Goal: Transaction & Acquisition: Purchase product/service

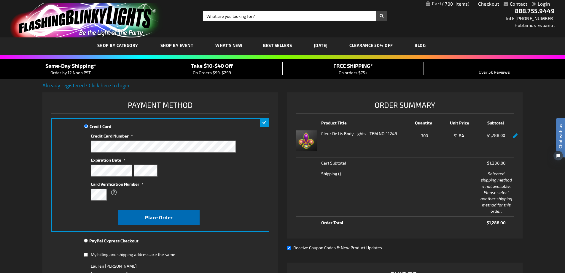
click at [147, 215] on span "Place Order" at bounding box center [159, 217] width 28 height 6
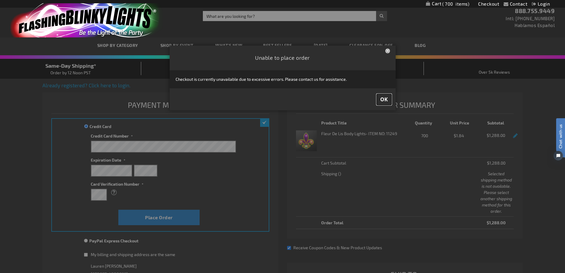
click at [380, 99] on button "OK" at bounding box center [384, 99] width 15 height 11
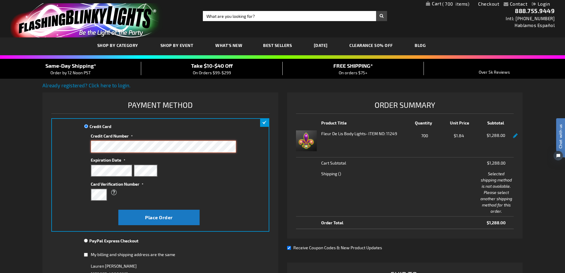
click at [70, 134] on div "Credit Card Credit Card Information" at bounding box center [160, 174] width 218 height 113
click at [35, 185] on div "Contact Compare Products Checkout Login Skip to Content My Cart 700 700 items M…" at bounding box center [282, 270] width 565 height 541
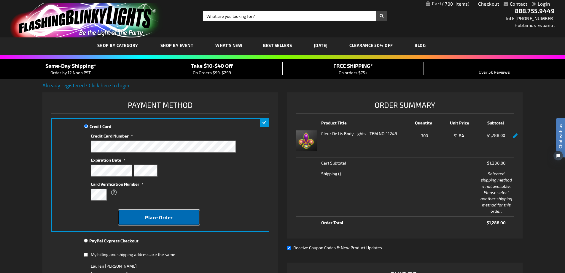
click at [137, 221] on button "Place Order" at bounding box center [158, 217] width 81 height 15
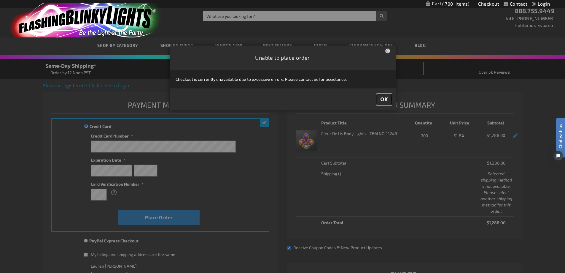
click at [381, 99] on span "OK" at bounding box center [385, 99] width 8 height 7
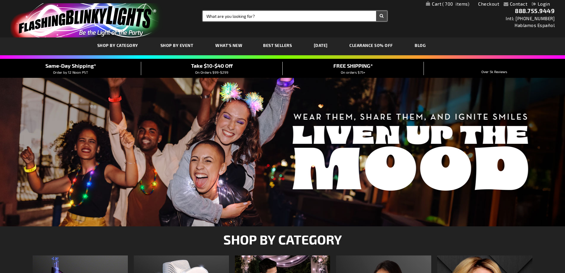
click at [251, 15] on input "Search" at bounding box center [295, 16] width 184 height 10
type input "blinking fleur de lis pins"
click at [376, 11] on button "Search" at bounding box center [381, 16] width 11 height 10
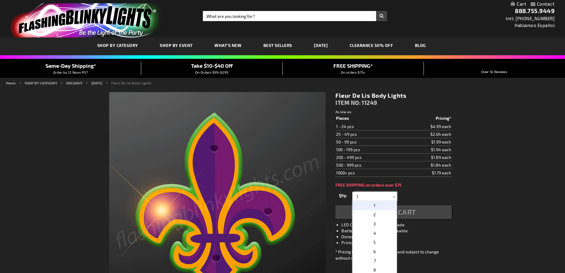
click at [346, 196] on div "Qty 1 2 3 4 5 6 7 8 9 10 11 12 13 14 15 16 17 18 19 20 21 22 23 24 25 50 75" at bounding box center [394, 196] width 116 height 12
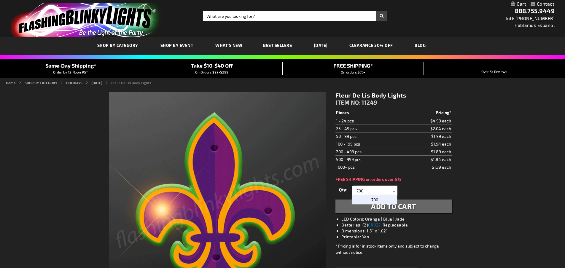
type input "700"
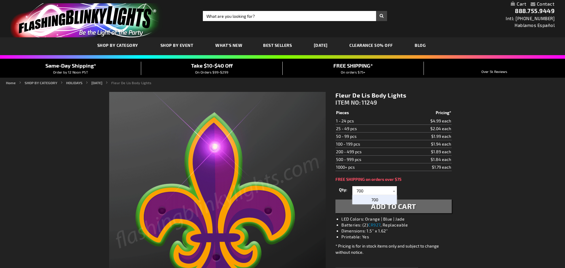
click at [364, 199] on p "700" at bounding box center [375, 199] width 45 height 9
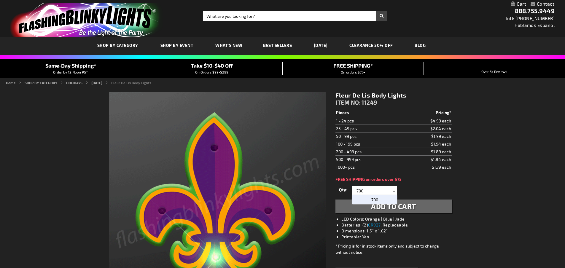
click at [376, 206] on span "Add to Cart" at bounding box center [393, 206] width 45 height 9
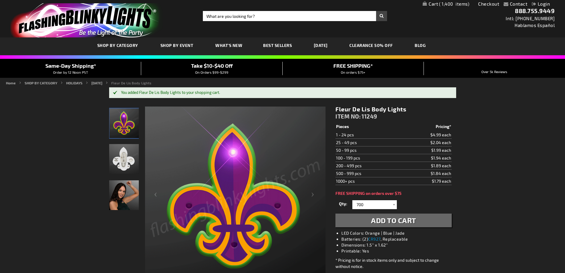
click at [406, 221] on span "Add to Cart" at bounding box center [393, 220] width 45 height 9
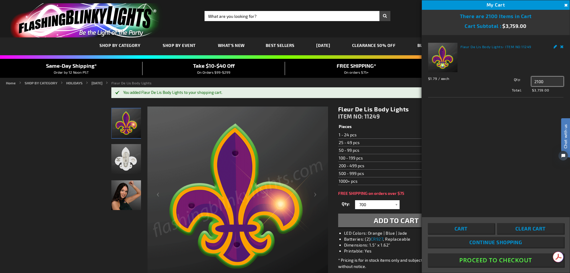
drag, startPoint x: 547, startPoint y: 83, endPoint x: 528, endPoint y: 82, distance: 18.4
click at [528, 82] on div "Qty 2100 Update" at bounding box center [526, 81] width 75 height 9
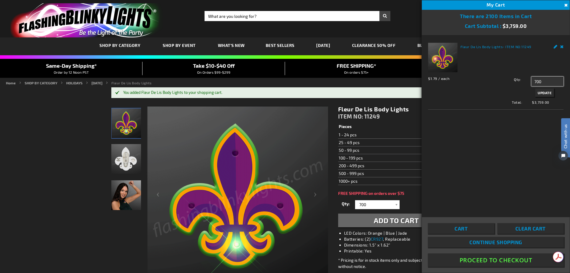
type input "700"
click at [540, 94] on span "Update" at bounding box center [545, 93] width 14 height 4
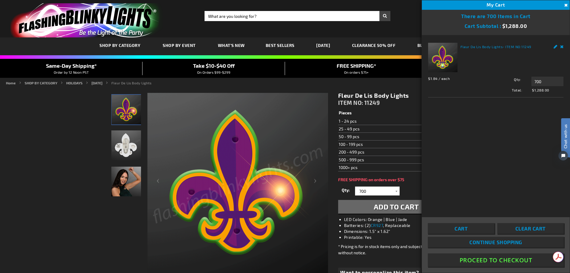
click at [499, 259] on button "Proceed To Checkout" at bounding box center [496, 259] width 136 height 13
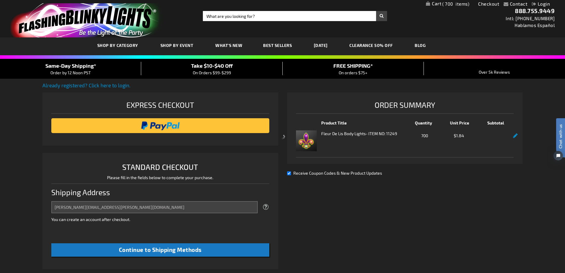
select select "US"
select select "18"
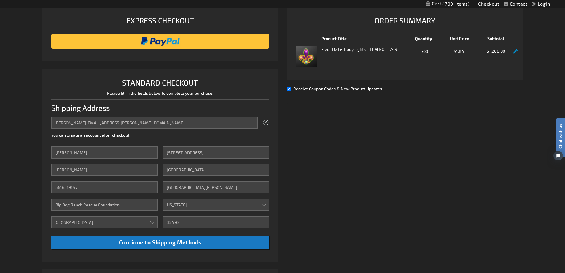
scroll to position [89, 0]
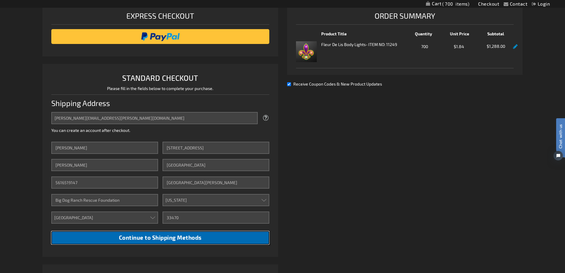
drag, startPoint x: 165, startPoint y: 240, endPoint x: 166, endPoint y: 232, distance: 7.5
click at [165, 240] on span "Continue to Shipping Methods" at bounding box center [160, 237] width 83 height 7
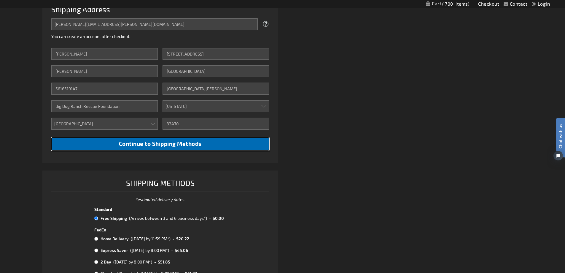
scroll to position [267, 0]
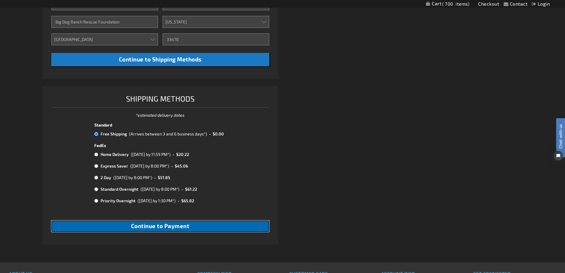
click at [174, 226] on span "Continue to Payment" at bounding box center [160, 225] width 58 height 7
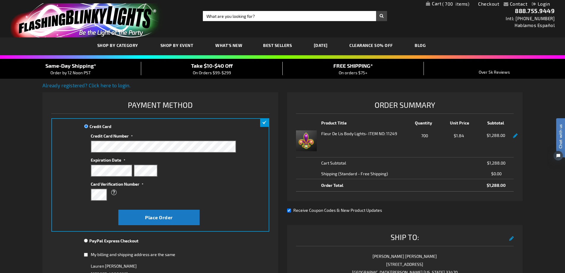
click at [172, 196] on div "What is this?" at bounding box center [160, 192] width 139 height 11
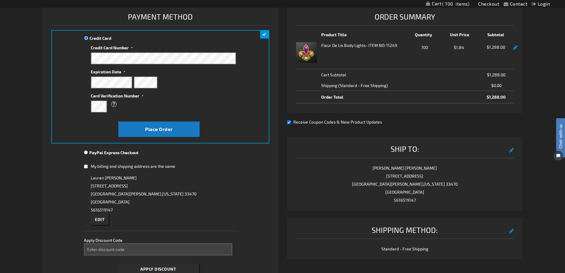
scroll to position [89, 0]
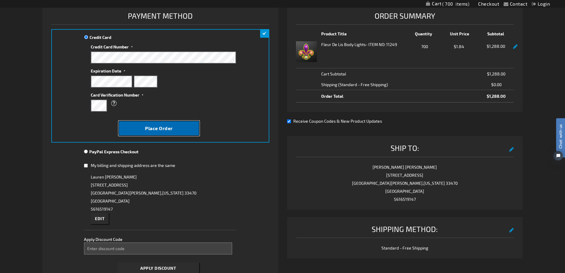
click at [178, 125] on button "Place Order" at bounding box center [158, 128] width 81 height 15
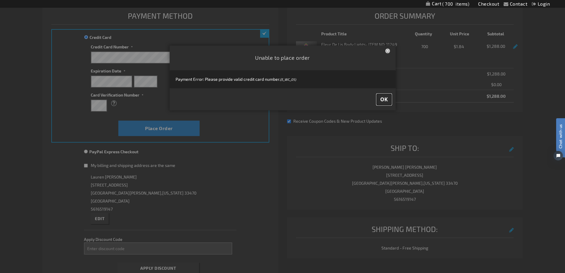
click at [388, 99] on span "OK" at bounding box center [385, 99] width 8 height 7
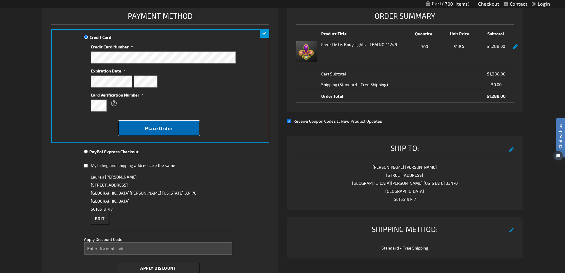
click at [170, 127] on span "Place Order" at bounding box center [159, 128] width 28 height 6
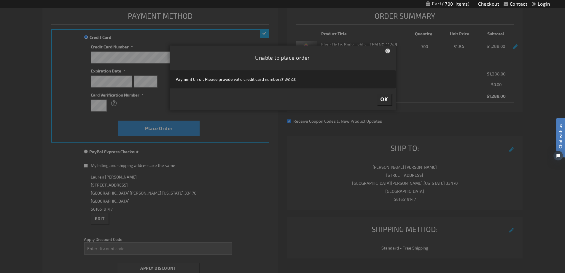
click at [386, 50] on button "Close" at bounding box center [389, 51] width 6 height 6
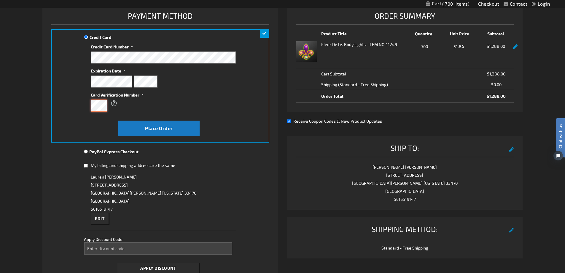
click at [90, 104] on div "Credit Card Credit Card Information" at bounding box center [160, 85] width 218 height 113
click at [195, 177] on div "[PERSON_NAME] [STREET_ADDRESS][PERSON_NAME][US_STATE] 5616519147 Edit" at bounding box center [160, 198] width 153 height 51
click at [150, 129] on span "Place Order" at bounding box center [159, 128] width 28 height 6
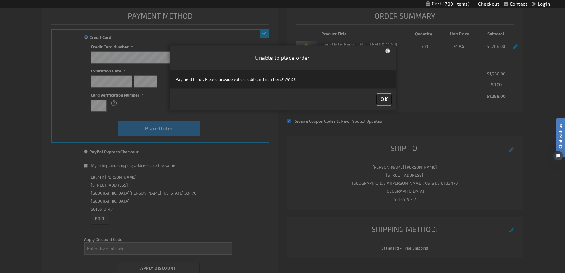
click at [383, 99] on span "OK" at bounding box center [385, 99] width 8 height 7
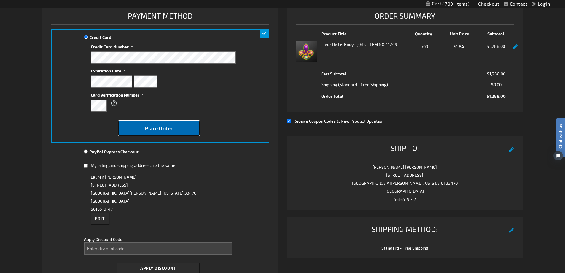
click at [186, 128] on button "Place Order" at bounding box center [158, 128] width 81 height 15
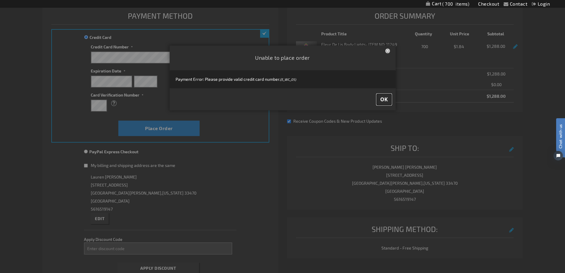
click at [385, 98] on span "OK" at bounding box center [385, 99] width 8 height 7
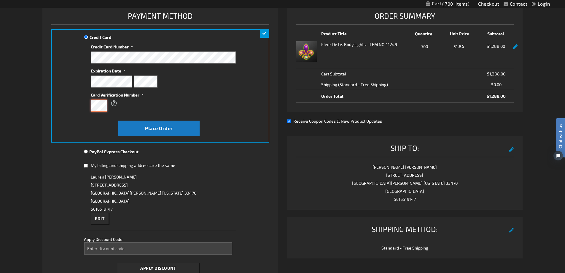
click at [88, 105] on div "Credit Card Credit Card Information" at bounding box center [160, 85] width 218 height 113
click at [176, 104] on div "What is this?" at bounding box center [160, 103] width 139 height 11
click at [160, 127] on span "Place Order" at bounding box center [159, 128] width 28 height 6
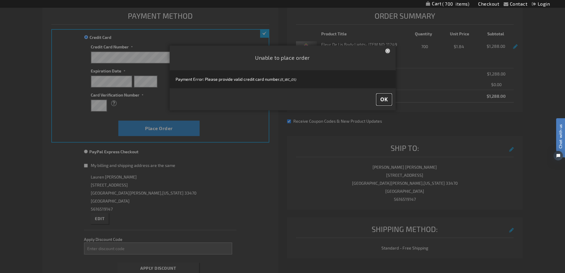
click at [380, 102] on button "OK" at bounding box center [384, 99] width 15 height 11
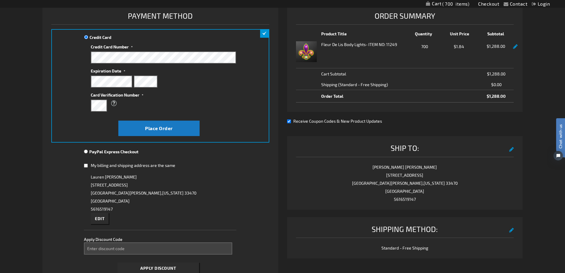
click at [237, 176] on div "[PERSON_NAME] [STREET_ADDRESS][PERSON_NAME][US_STATE] 5616519147 Edit" at bounding box center [160, 198] width 153 height 51
click at [168, 129] on span "Place Order" at bounding box center [159, 128] width 28 height 6
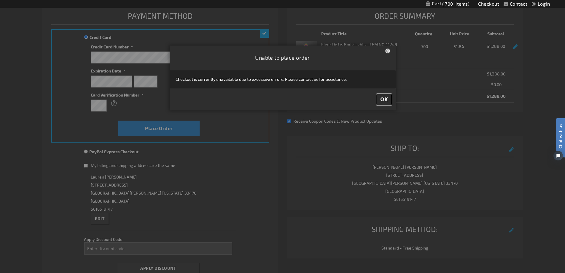
click at [382, 102] on span "OK" at bounding box center [385, 99] width 8 height 7
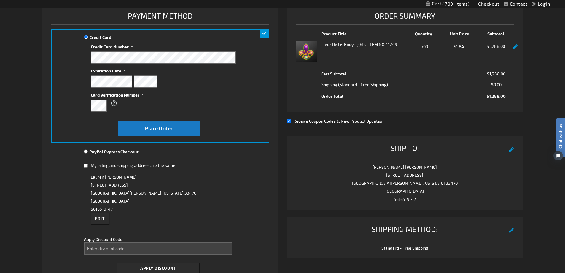
click at [85, 167] on input "My billing and shipping address are the same" at bounding box center [86, 165] width 4 height 12
checkbox input "true"
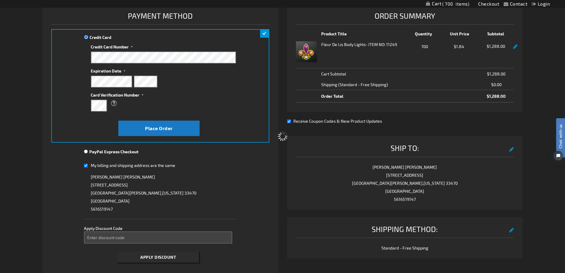
click at [167, 129] on div "Please wait..." at bounding box center [282, 136] width 565 height 273
click at [173, 128] on span "Place Order" at bounding box center [159, 128] width 28 height 6
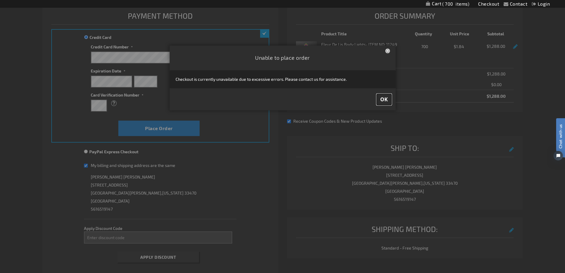
click at [384, 98] on span "OK" at bounding box center [385, 99] width 8 height 7
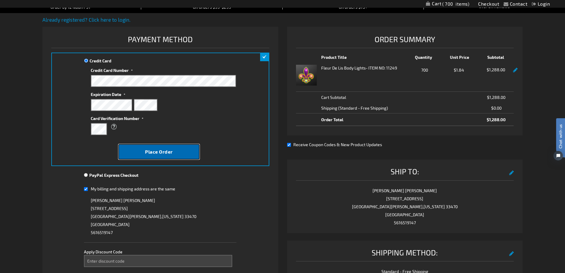
scroll to position [59, 0]
